Goal: Information Seeking & Learning: Understand process/instructions

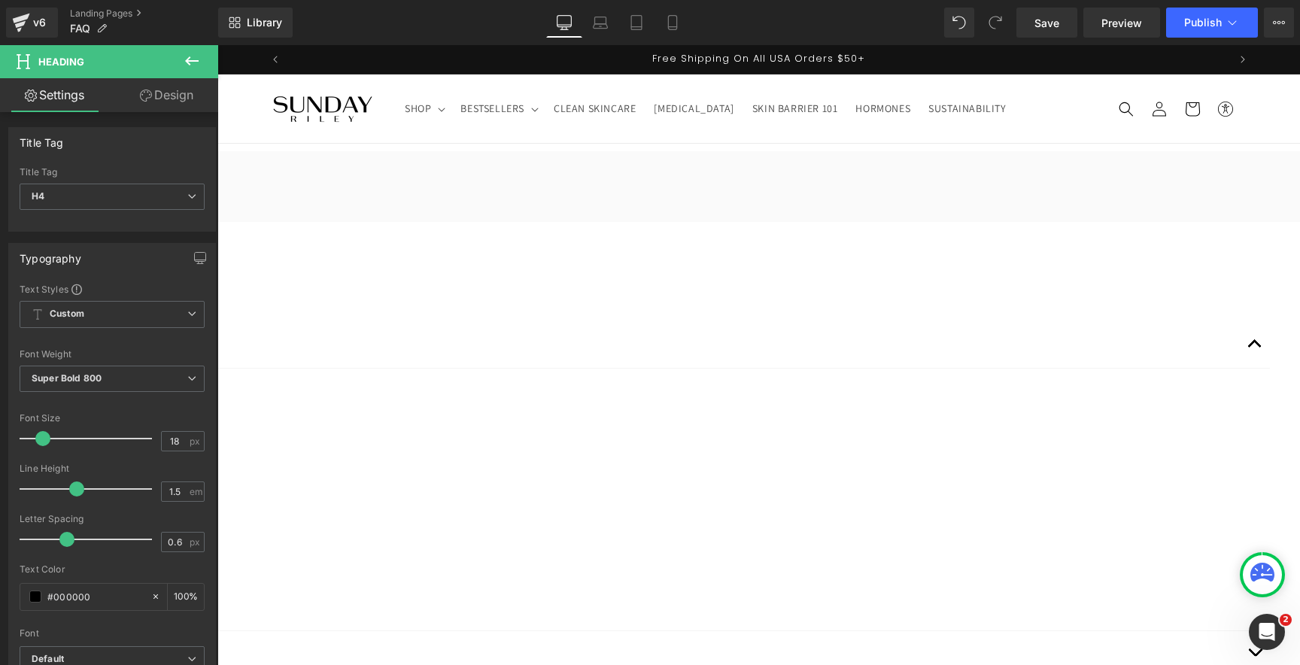
click at [476, 488] on li "Shop Pay" at bounding box center [502, 498] width 1471 height 20
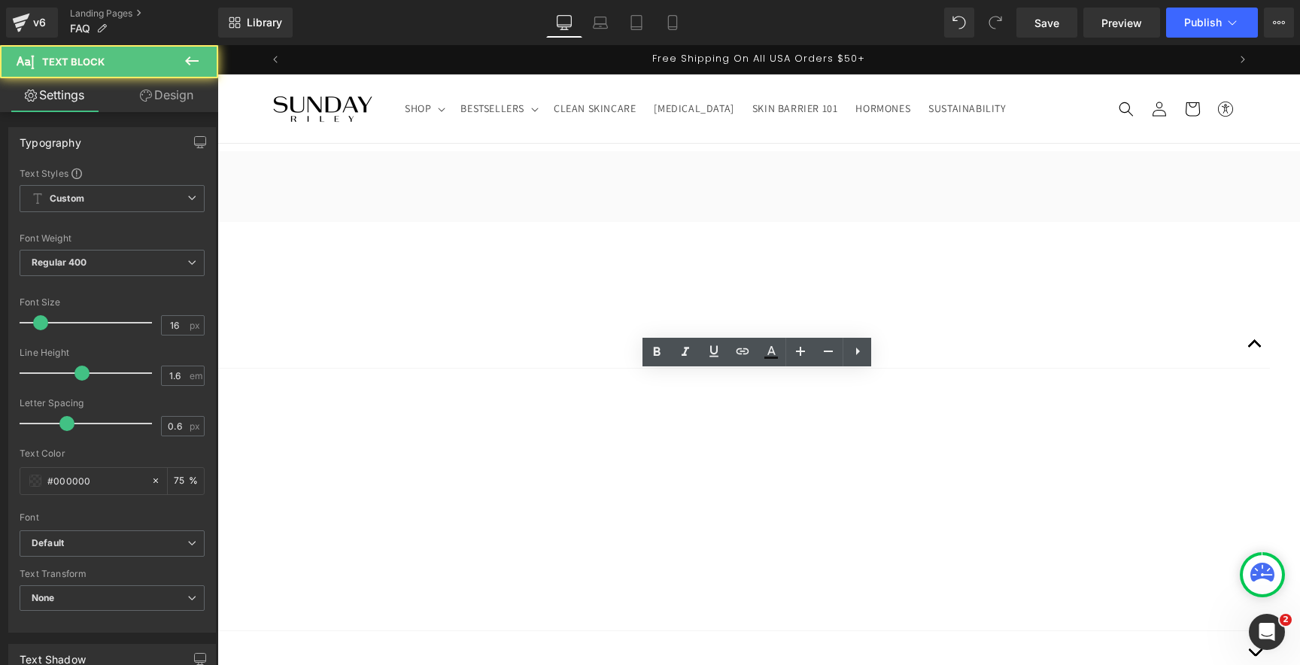
click at [533, 488] on li "Shop Pay" at bounding box center [502, 498] width 1471 height 20
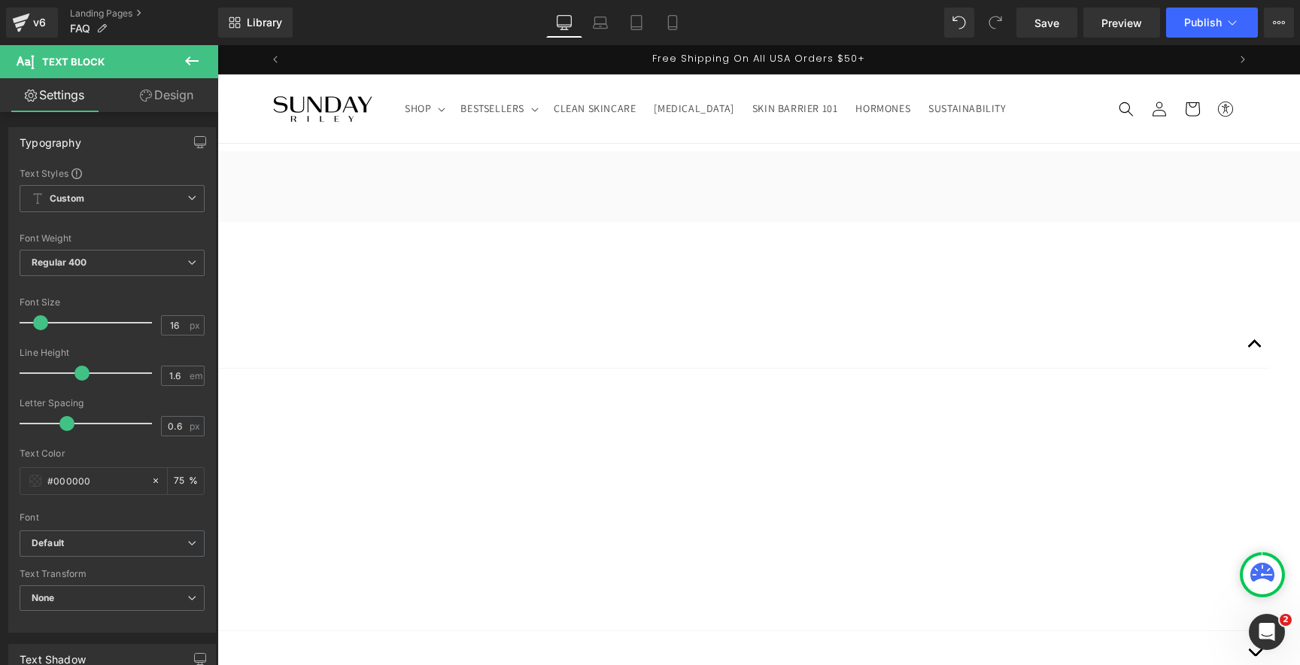
copy div "We accept the following payment options: Visa Mastercard American Express After…"
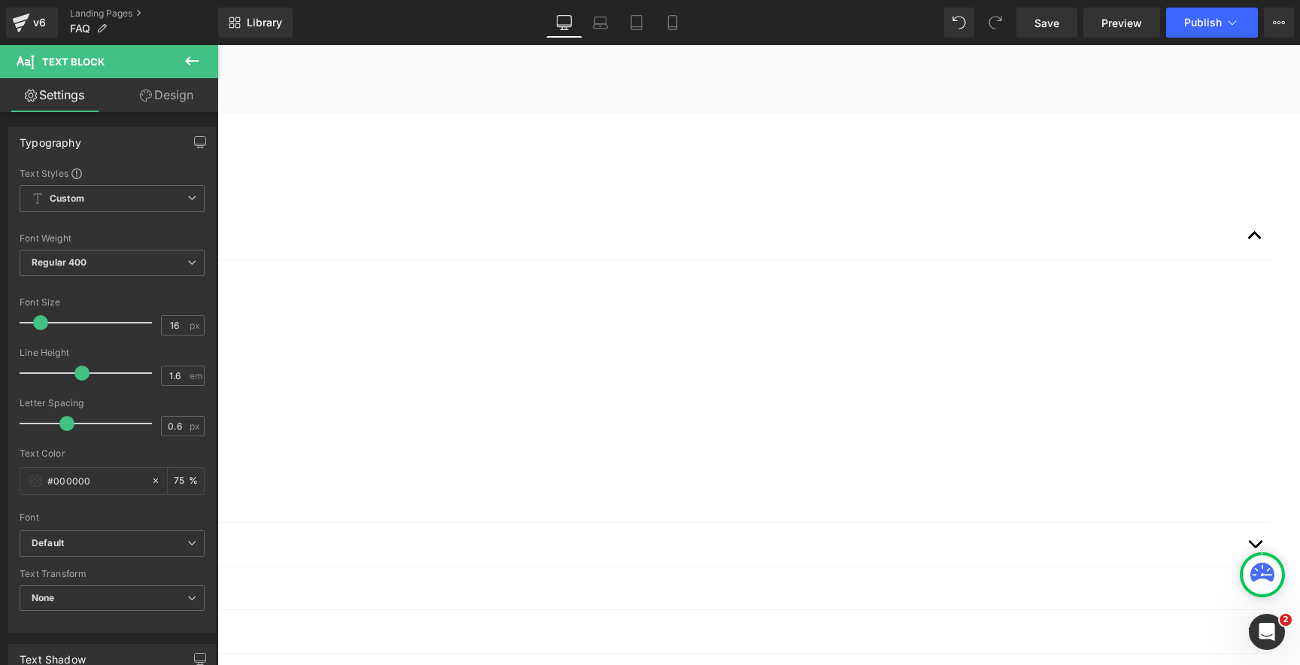
scroll to position [114, 0]
click at [456, 224] on h4 "Payment" at bounding box center [489, 228] width 1504 height 20
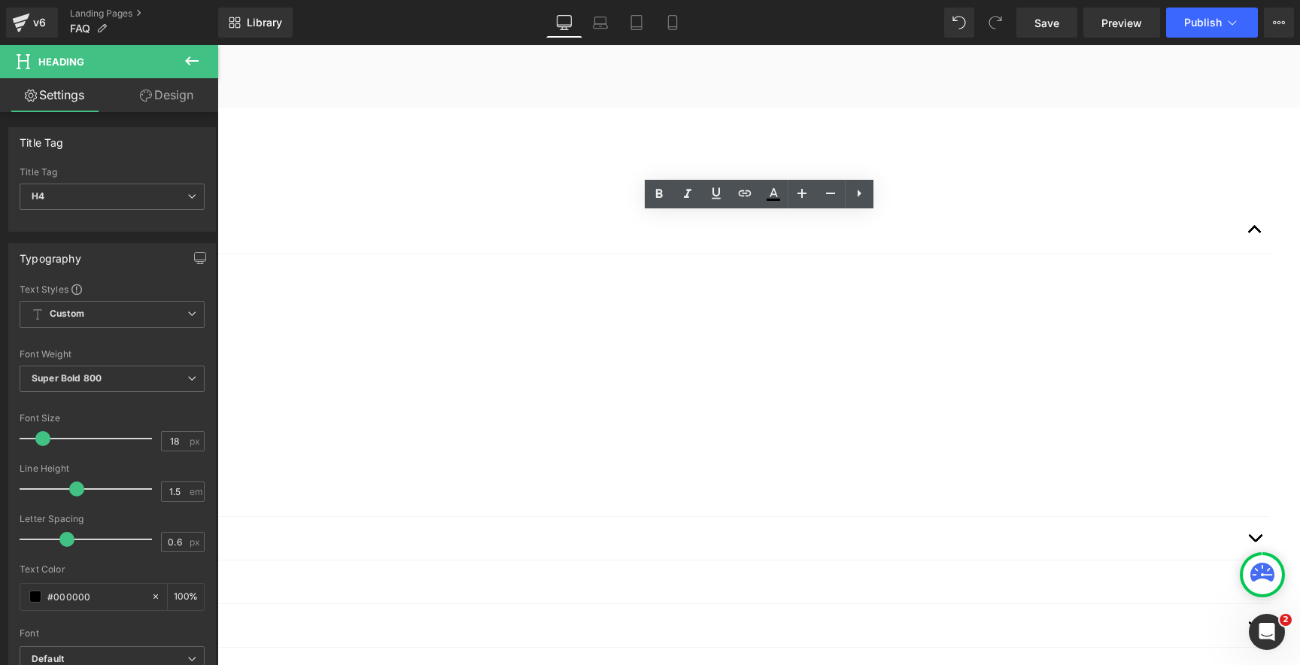
click at [1255, 233] on span "button" at bounding box center [1255, 233] width 0 height 0
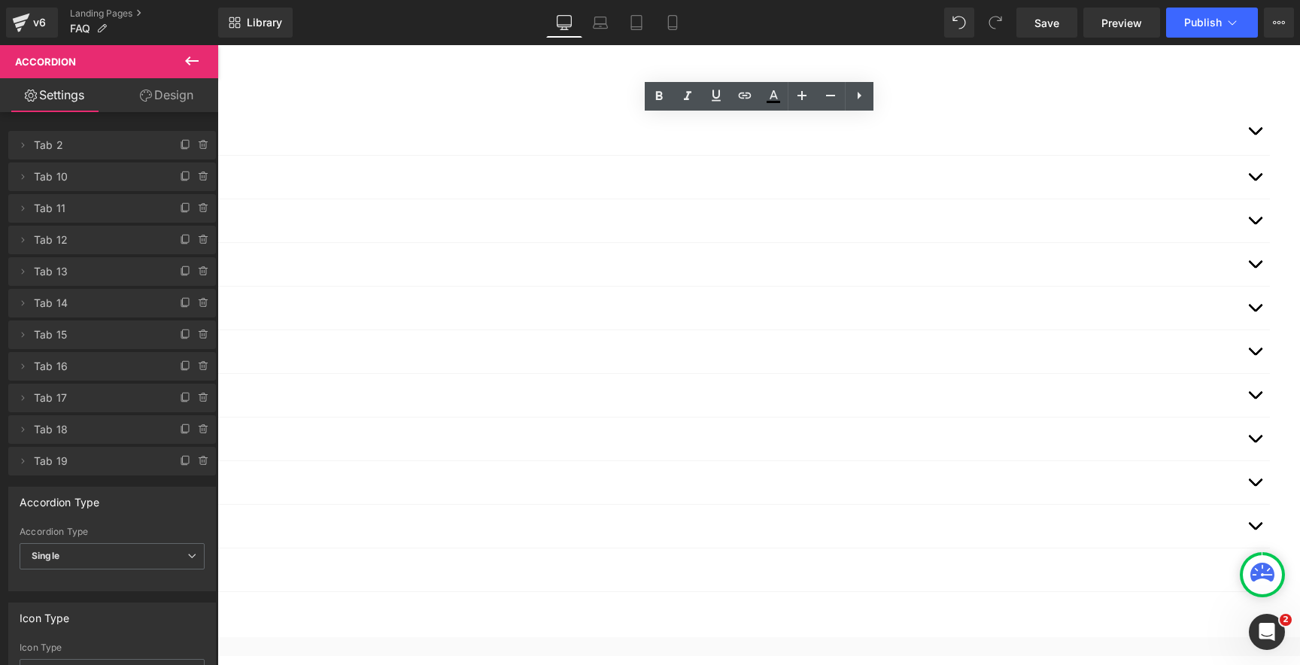
scroll to position [212, 0]
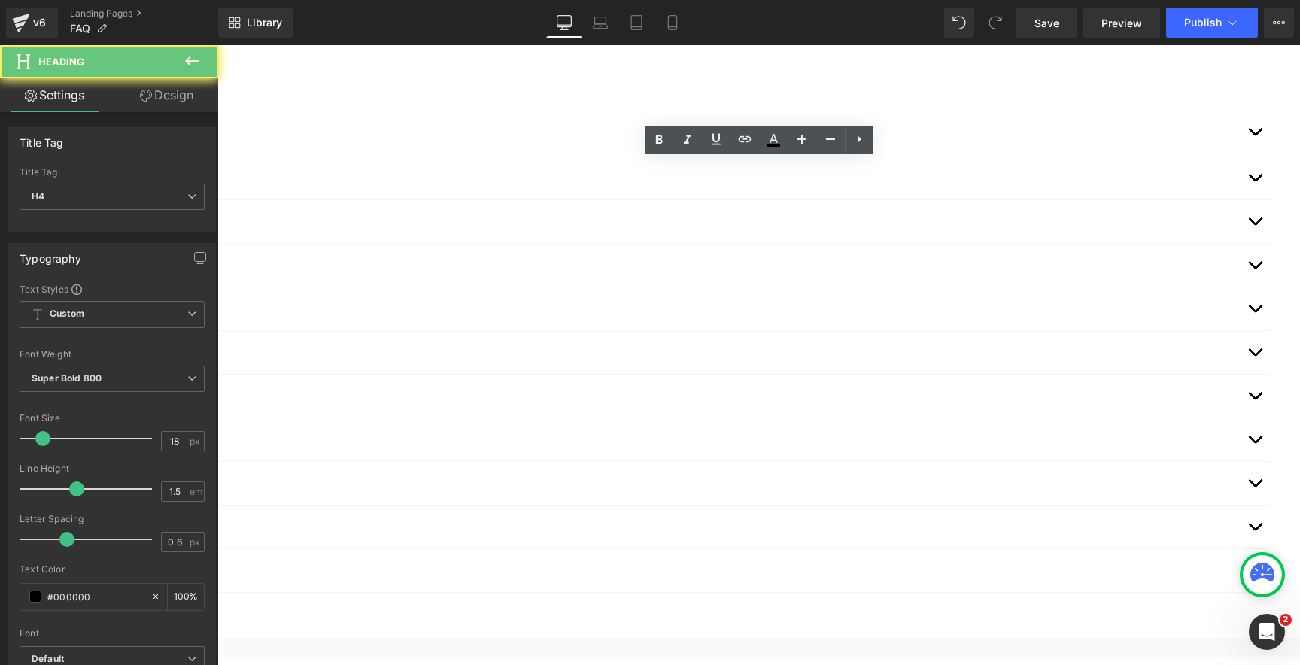
copy button "Customer Accounts"
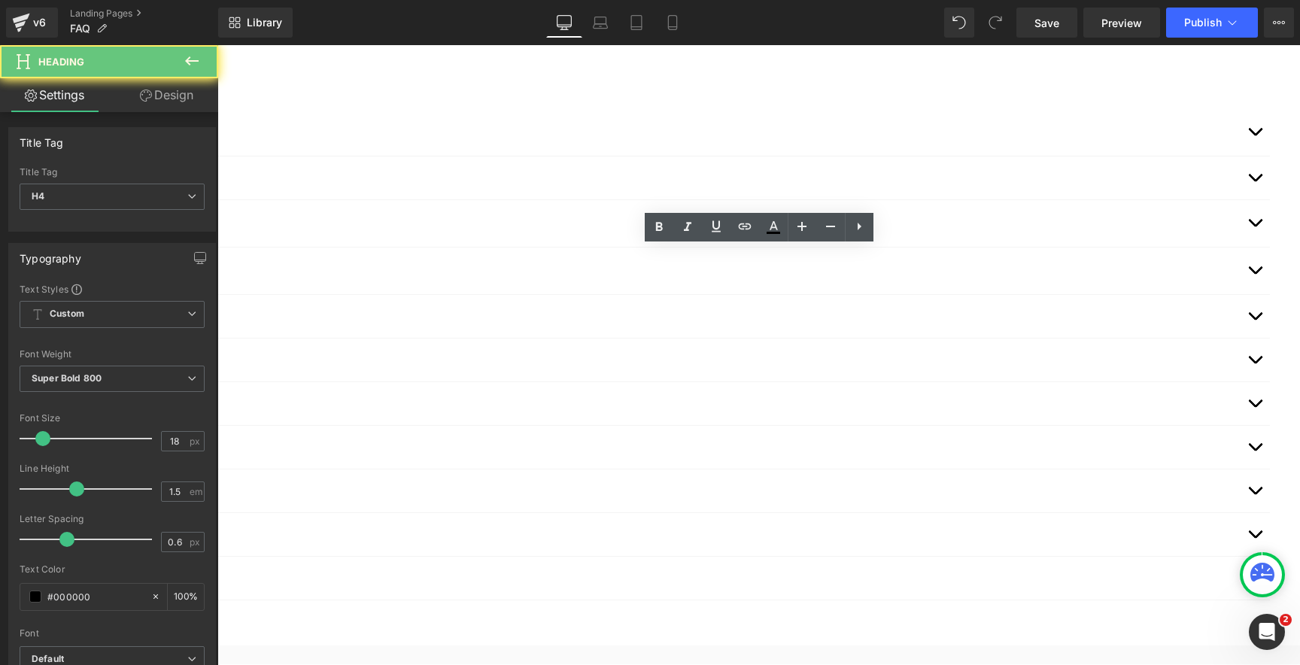
copy button "Payment Authorization Holds"
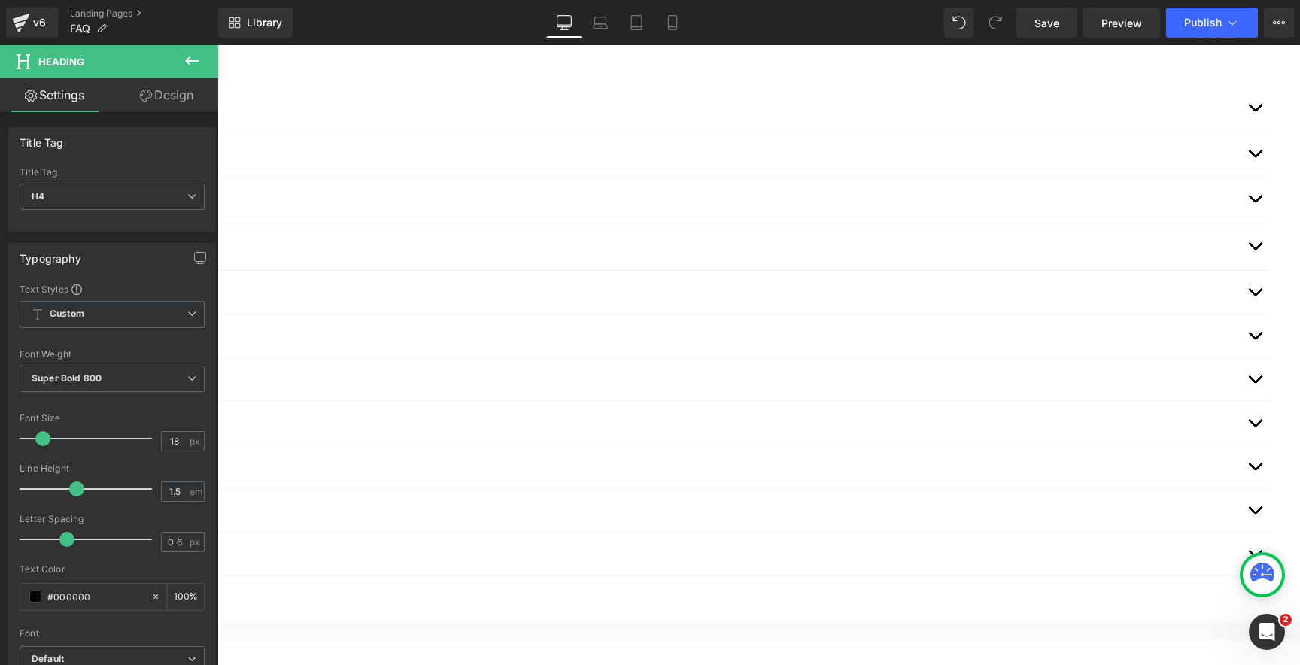
scroll to position [238, 0]
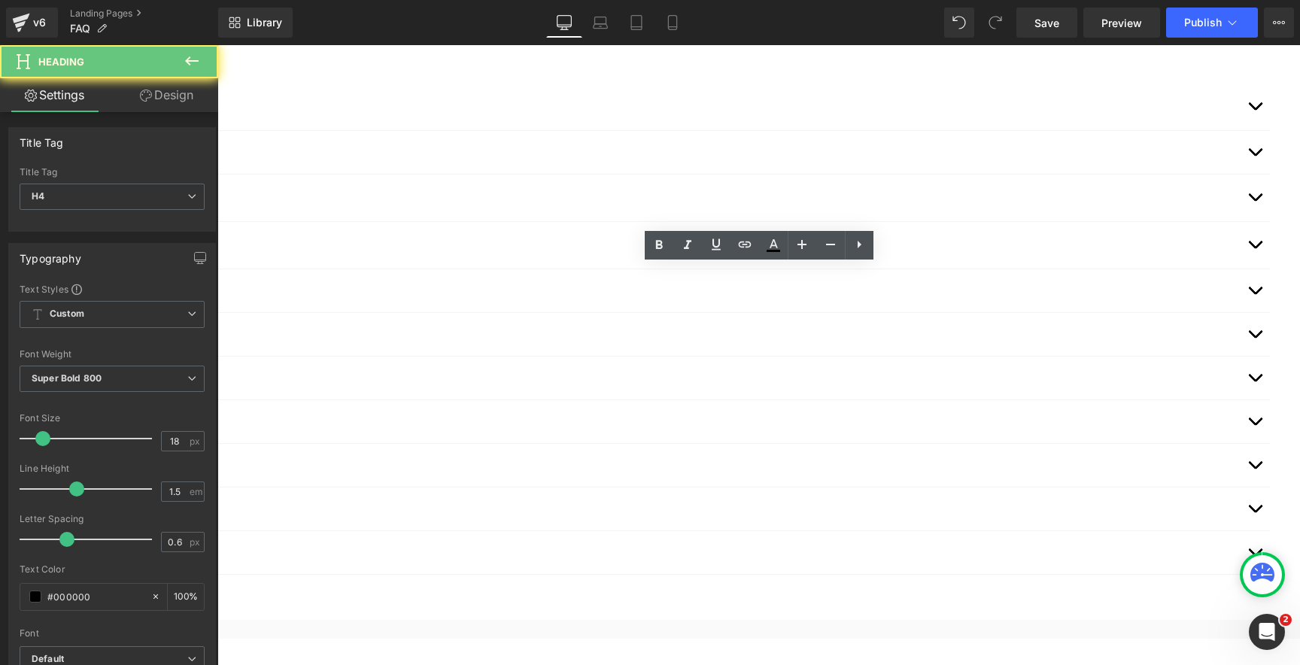
copy button "Confirmation"
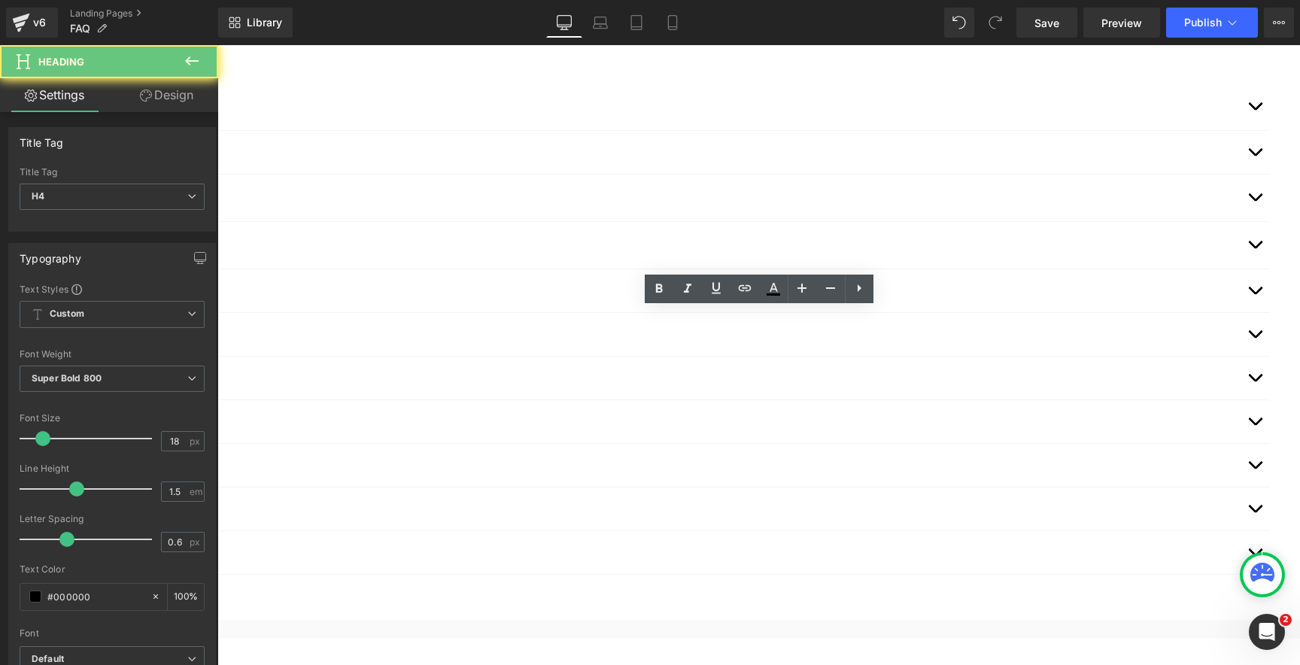
copy button "Processing"
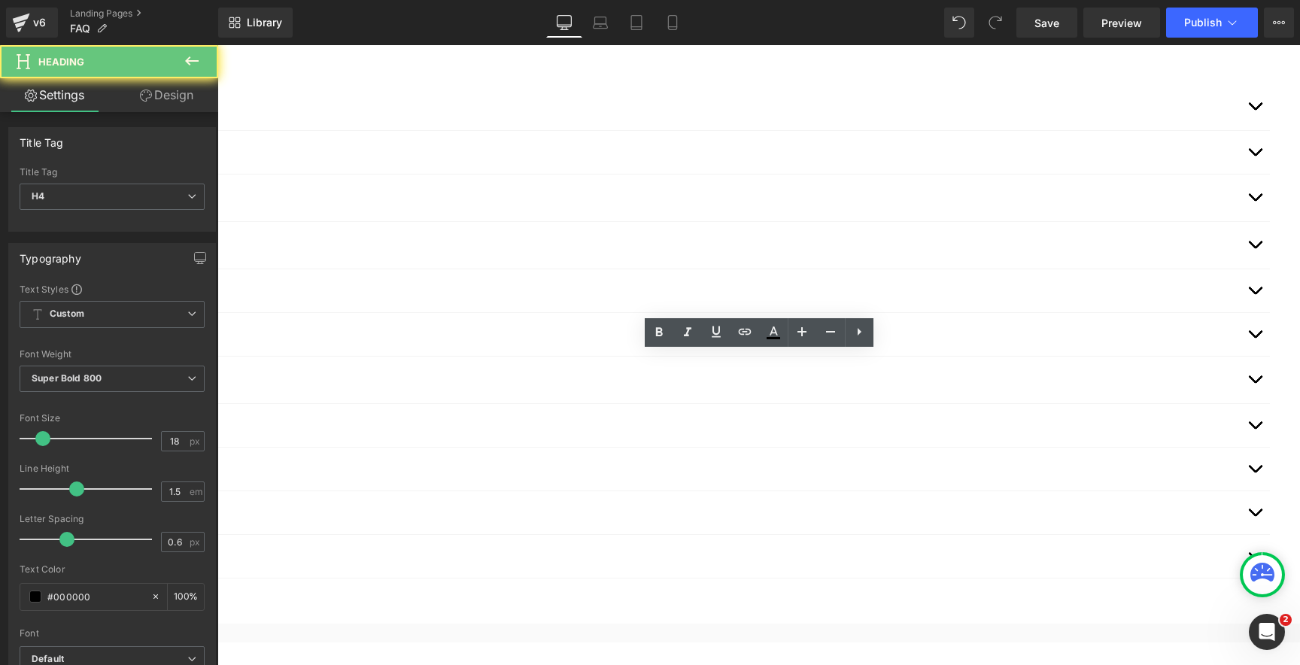
copy button "Cancellation"
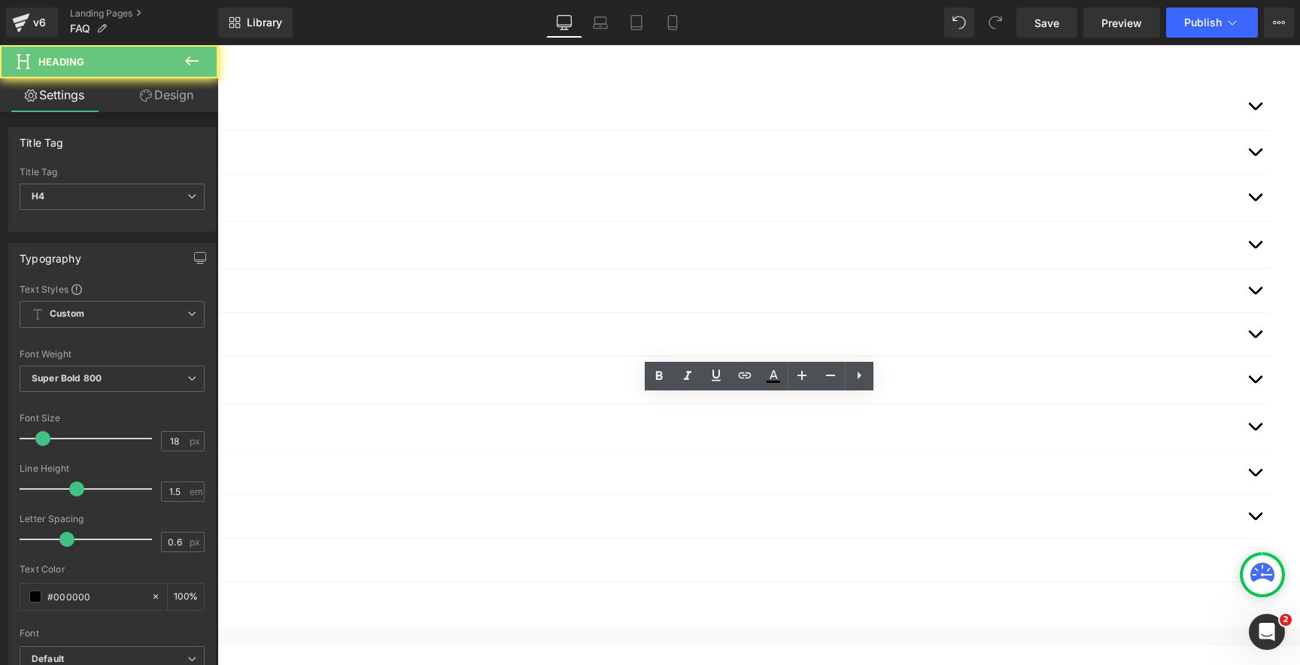
copy button "Address Changes"
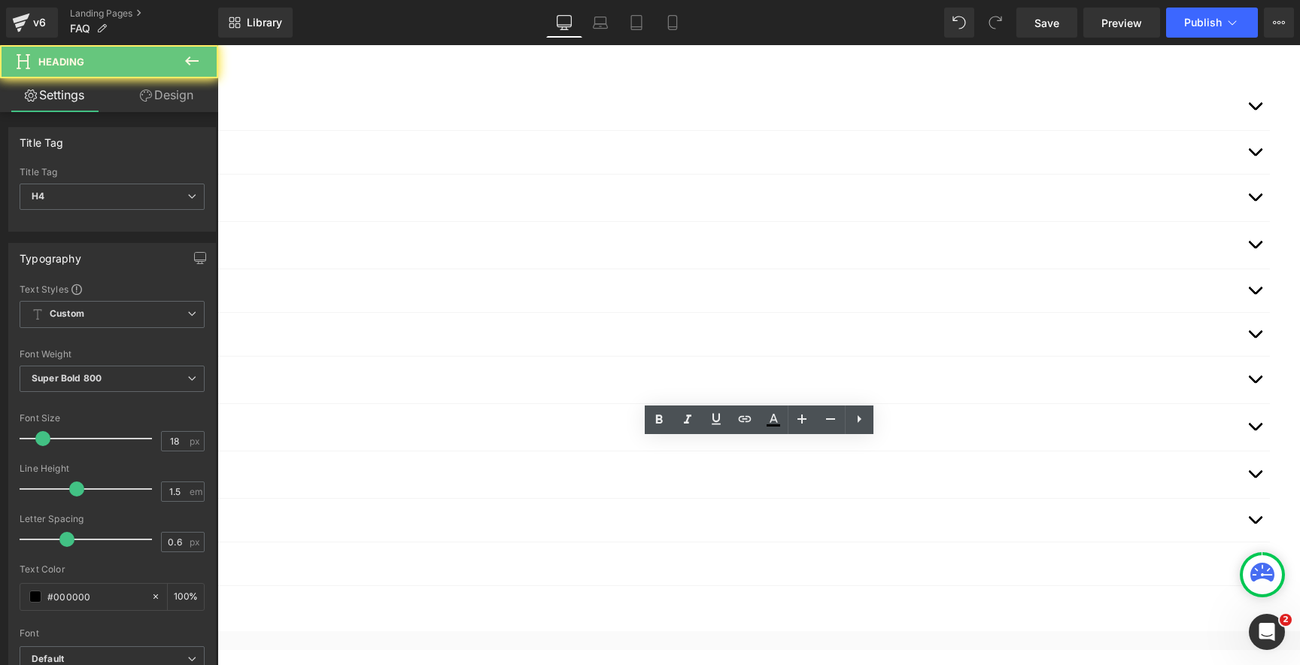
copy button "Order Status"
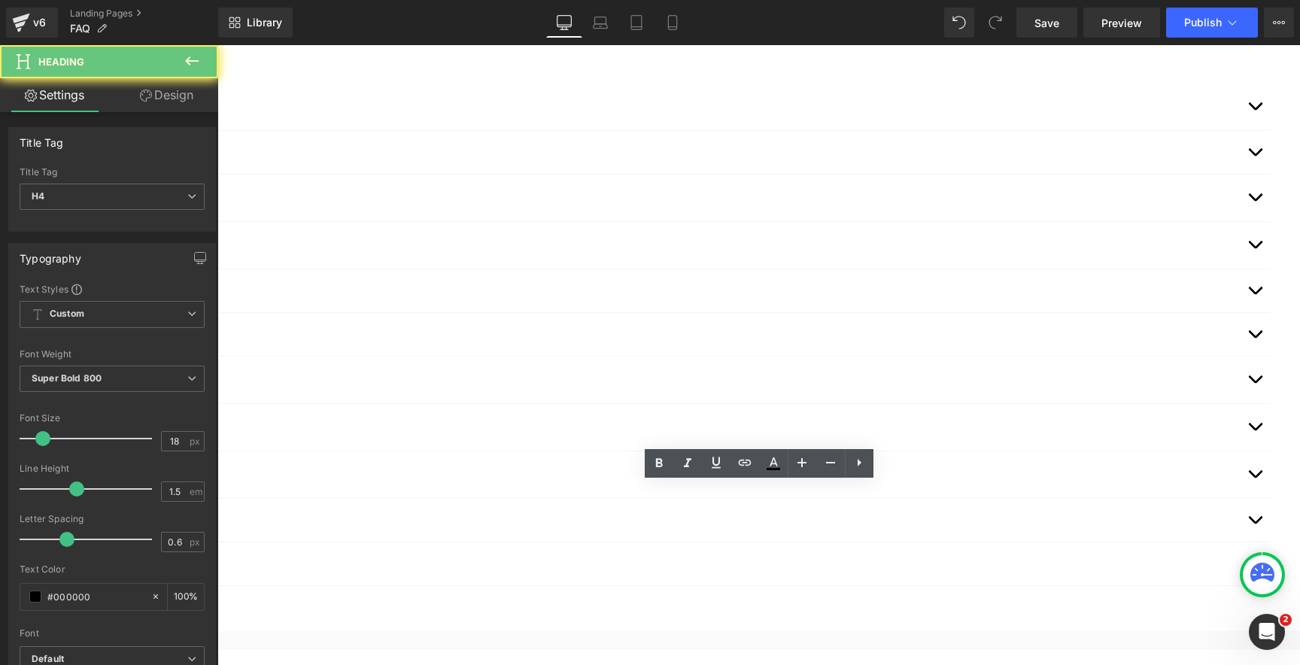
copy button "Gift Cards"
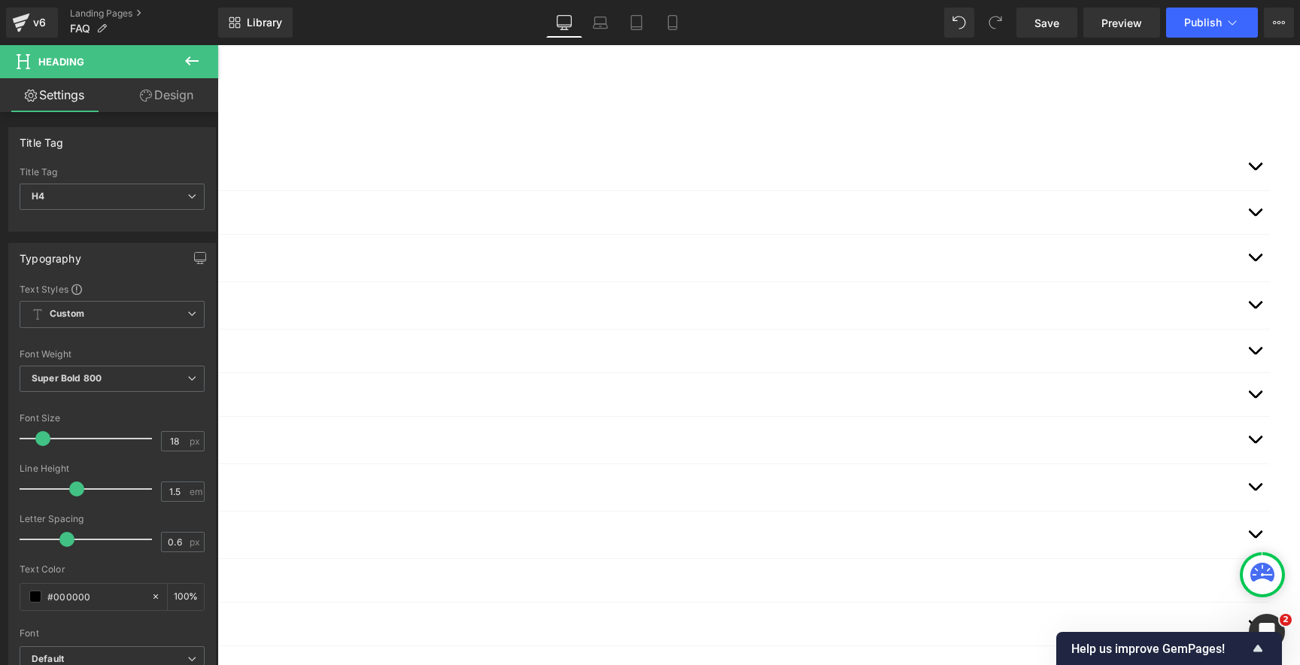
scroll to position [174, 0]
click at [1240, 203] on button "Expand/Close" at bounding box center [1255, 224] width 30 height 50
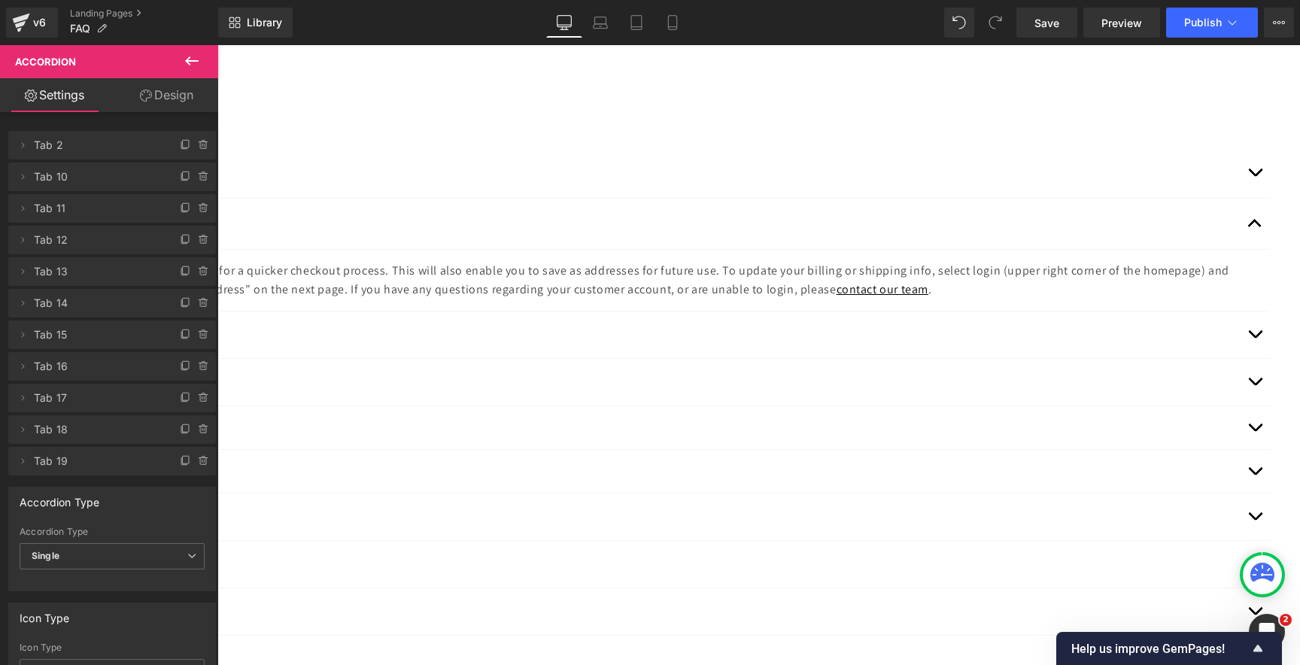
click at [535, 272] on p "You do not need a [DOMAIN_NAME] account to place an order but may wish to creat…" at bounding box center [487, 280] width 1501 height 38
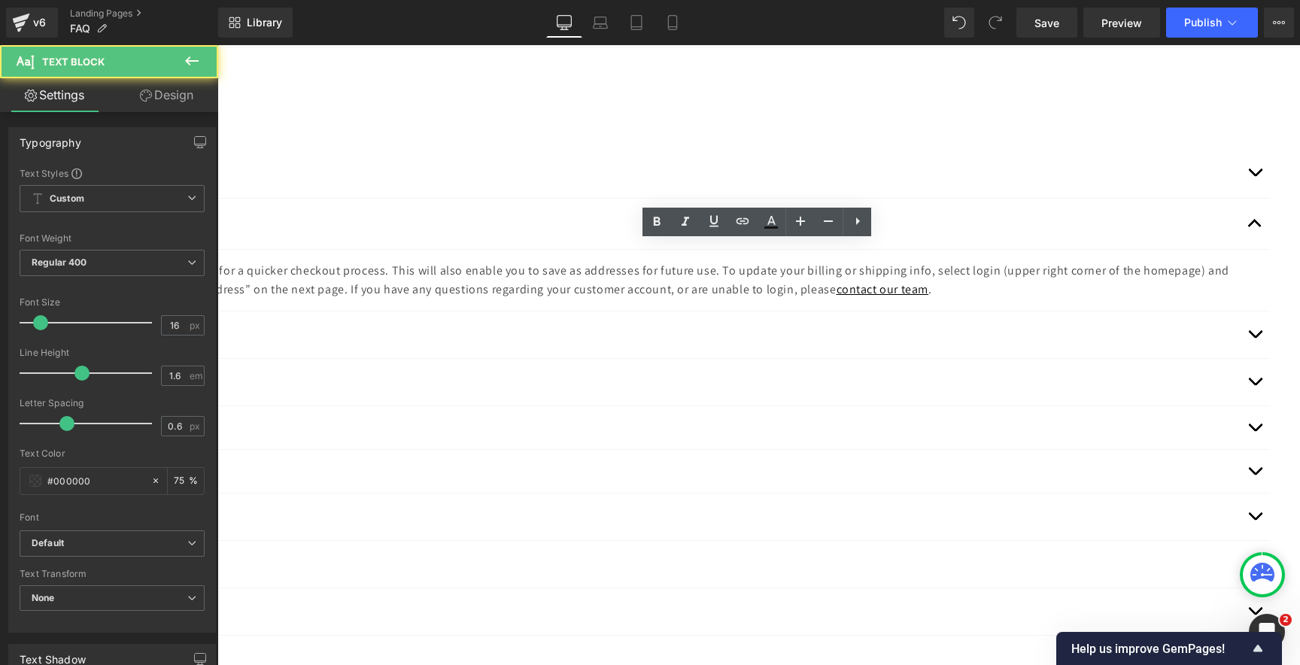
click at [555, 277] on p "You do not need a [DOMAIN_NAME] account to place an order but may wish to creat…" at bounding box center [487, 280] width 1501 height 38
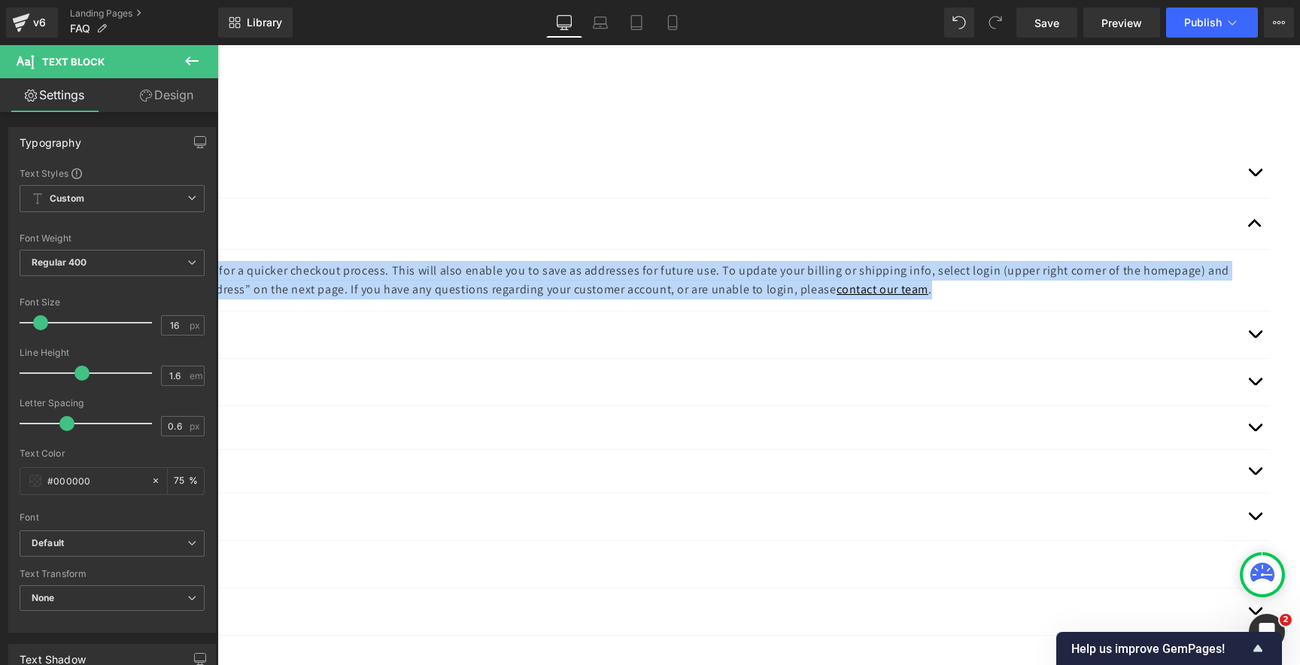
copy p "You do not need a [DOMAIN_NAME] account to place an order but may wish to creat…"
click at [1255, 338] on span "button" at bounding box center [1255, 338] width 0 height 0
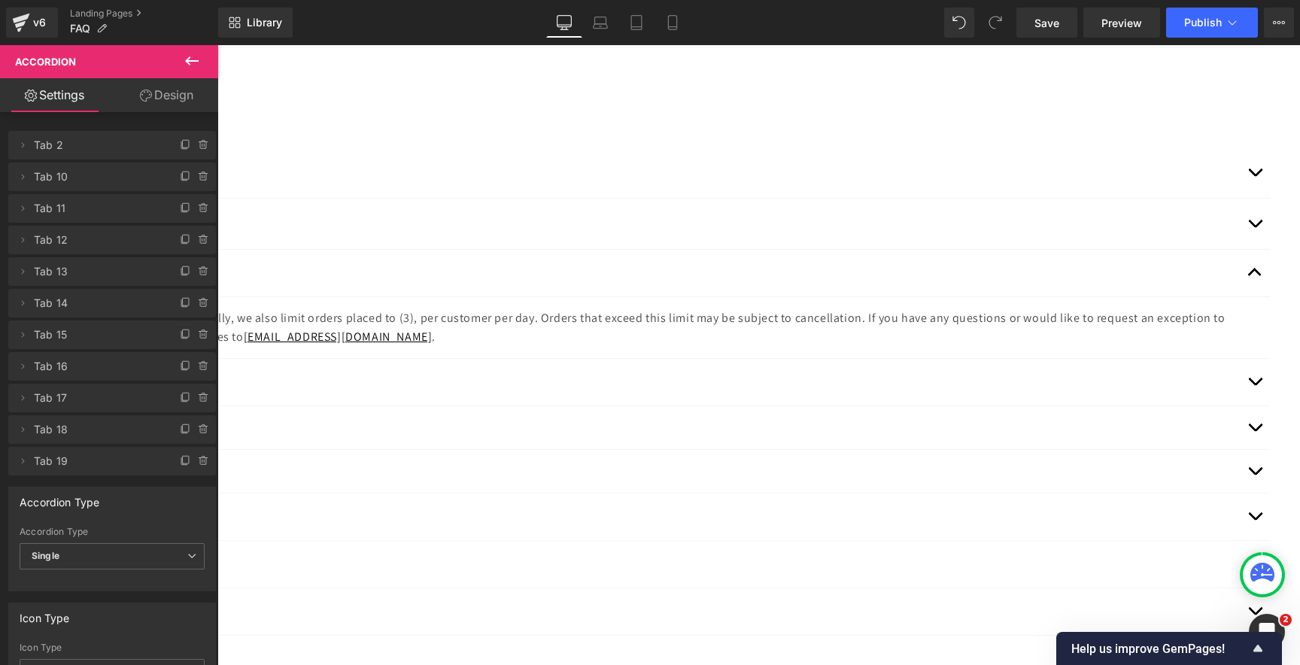
click at [556, 309] on p "Orders are limited to (10) of any single item, and no more than (30) items tota…" at bounding box center [487, 328] width 1501 height 38
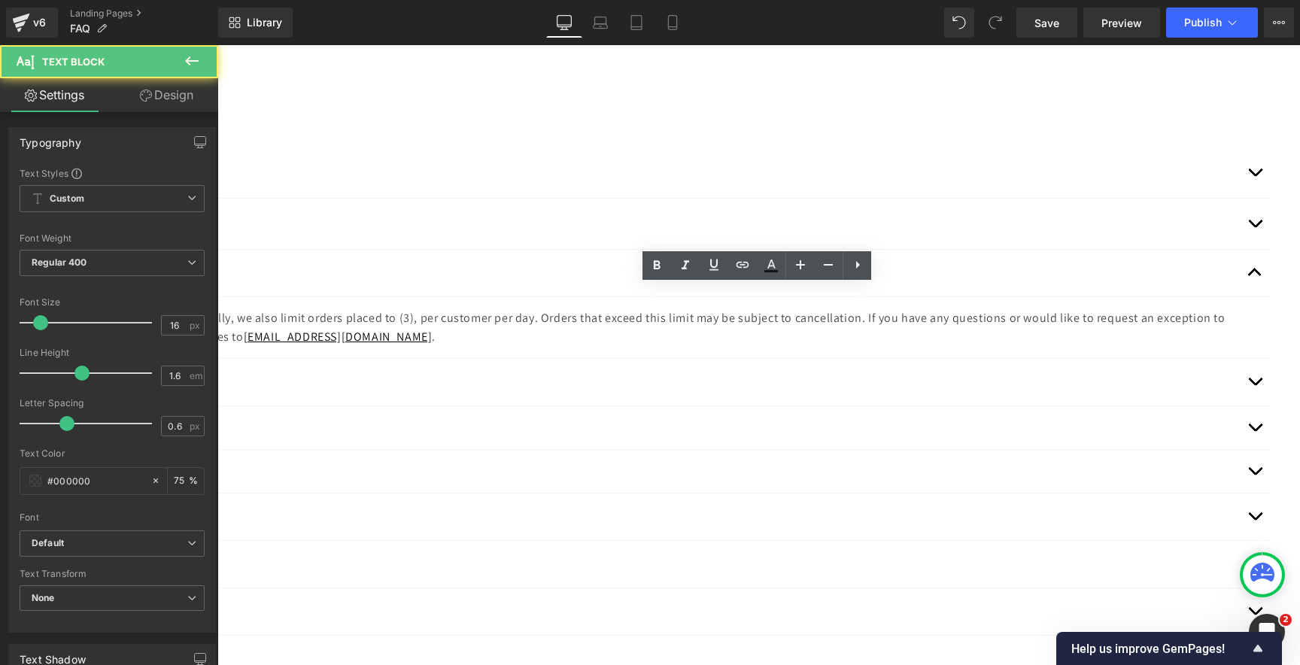
click at [588, 309] on p "Orders are limited to (10) of any single item, and no more than (30) items tota…" at bounding box center [487, 328] width 1501 height 38
